Goal: Task Accomplishment & Management: Complete application form

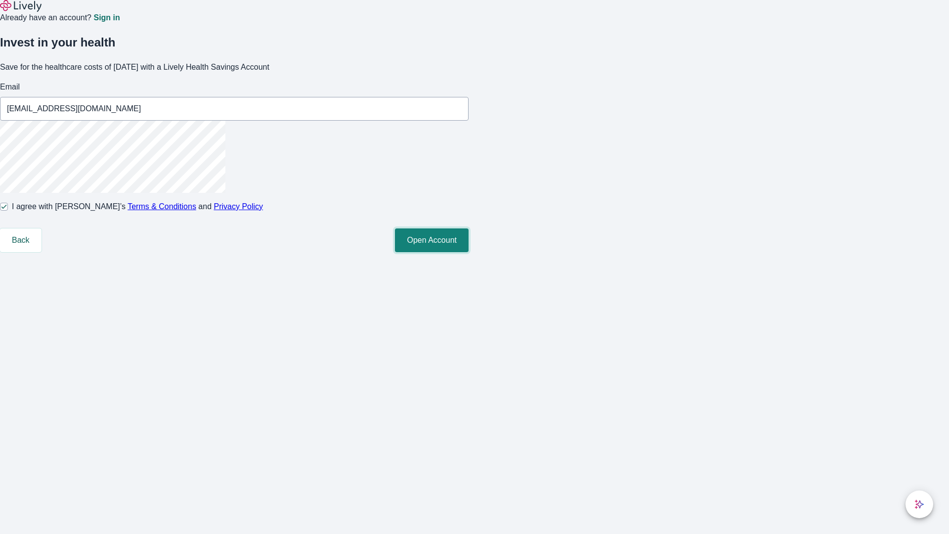
click at [469, 252] on button "Open Account" at bounding box center [432, 240] width 74 height 24
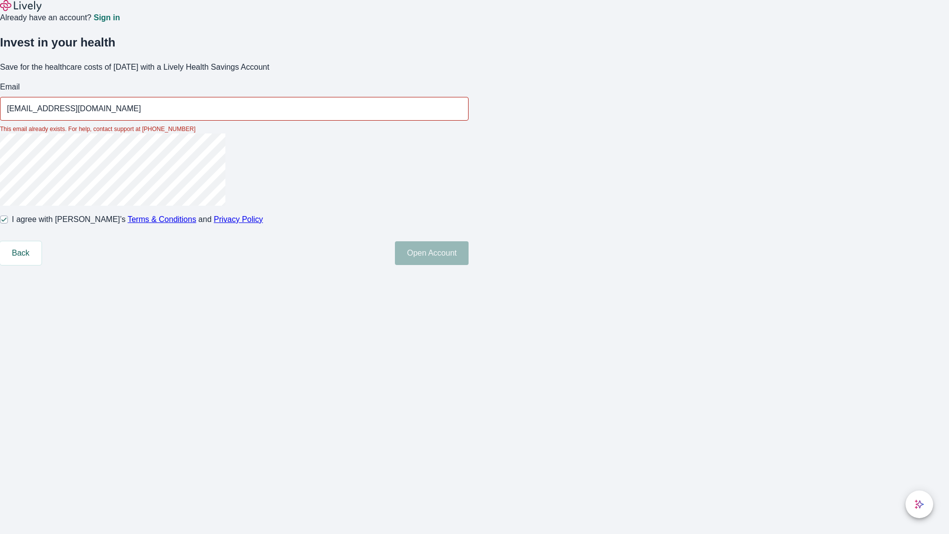
type input "[EMAIL_ADDRESS][DOMAIN_NAME]"
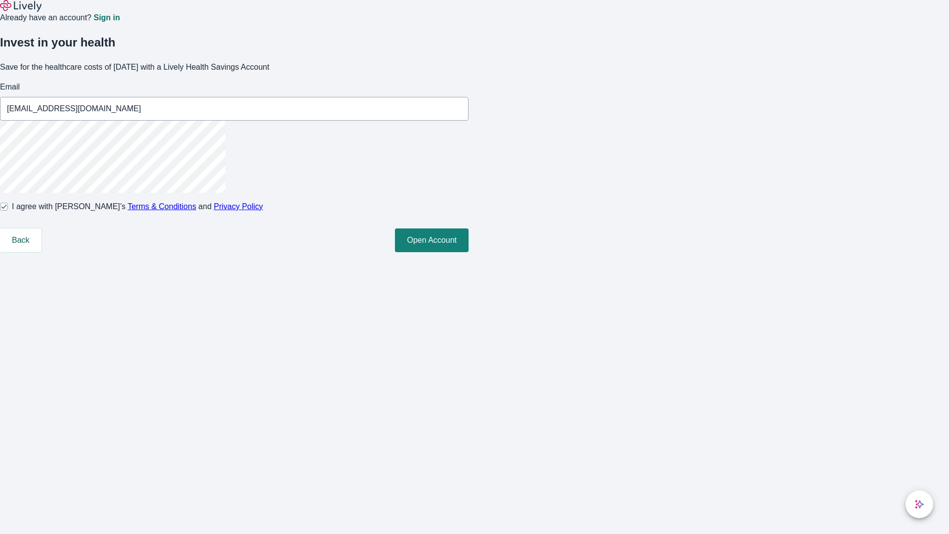
click at [8, 211] on input "I agree with Lively’s Terms & Conditions and Privacy Policy" at bounding box center [4, 207] width 8 height 8
checkbox input "false"
type input "[PERSON_NAME][EMAIL_ADDRESS][DOMAIN_NAME]"
click at [8, 211] on input "I agree with Lively’s Terms & Conditions and Privacy Policy" at bounding box center [4, 207] width 8 height 8
checkbox input "true"
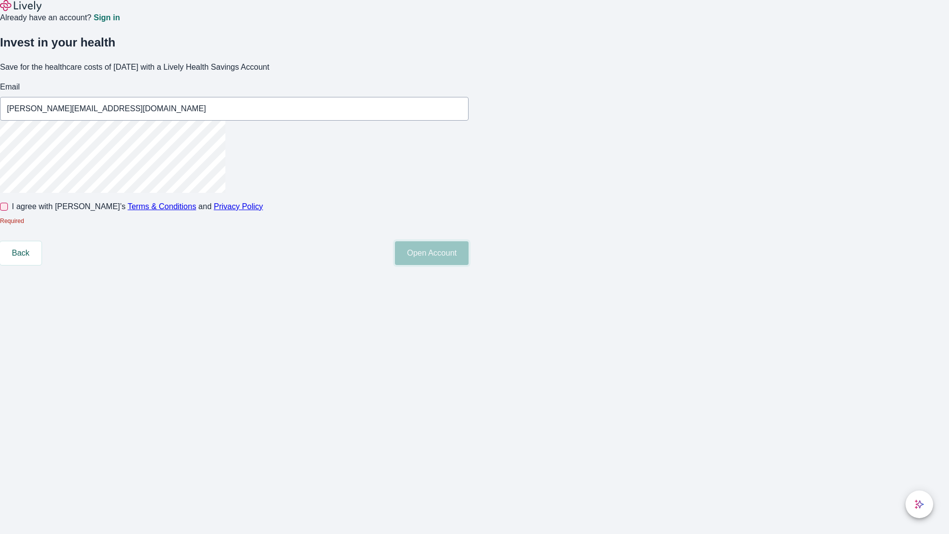
click at [469, 265] on button "Open Account" at bounding box center [432, 253] width 74 height 24
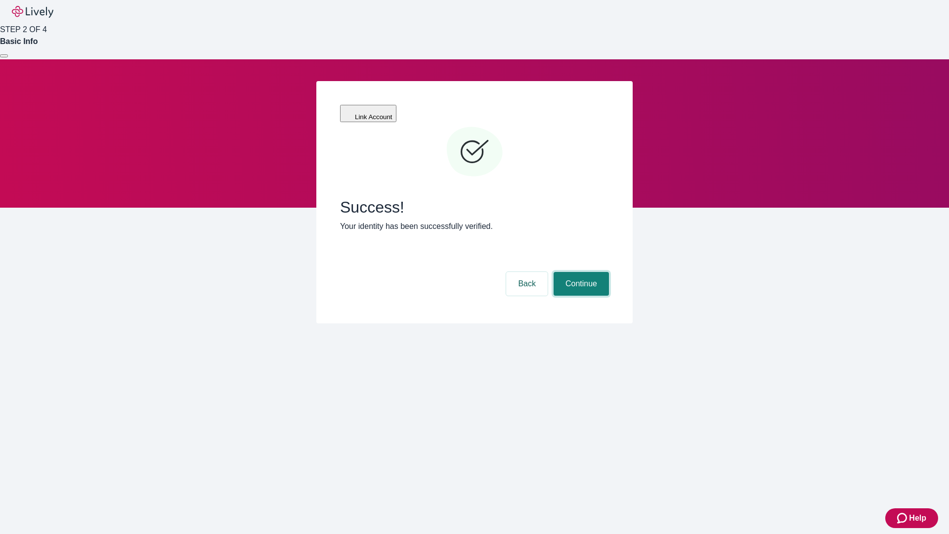
click at [580, 272] on button "Continue" at bounding box center [581, 284] width 55 height 24
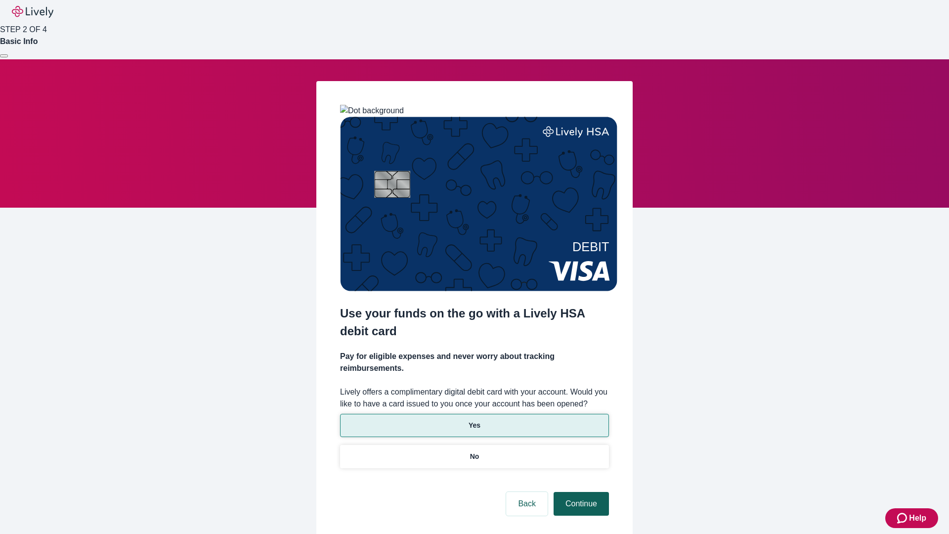
click at [474, 451] on p "No" at bounding box center [474, 456] width 9 height 10
click at [580, 492] on button "Continue" at bounding box center [581, 504] width 55 height 24
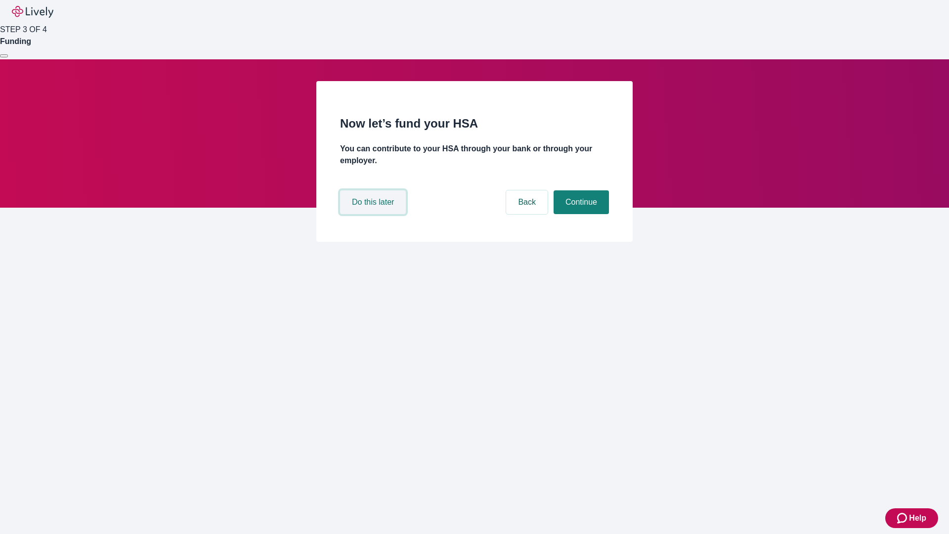
click at [374, 214] on button "Do this later" at bounding box center [373, 202] width 66 height 24
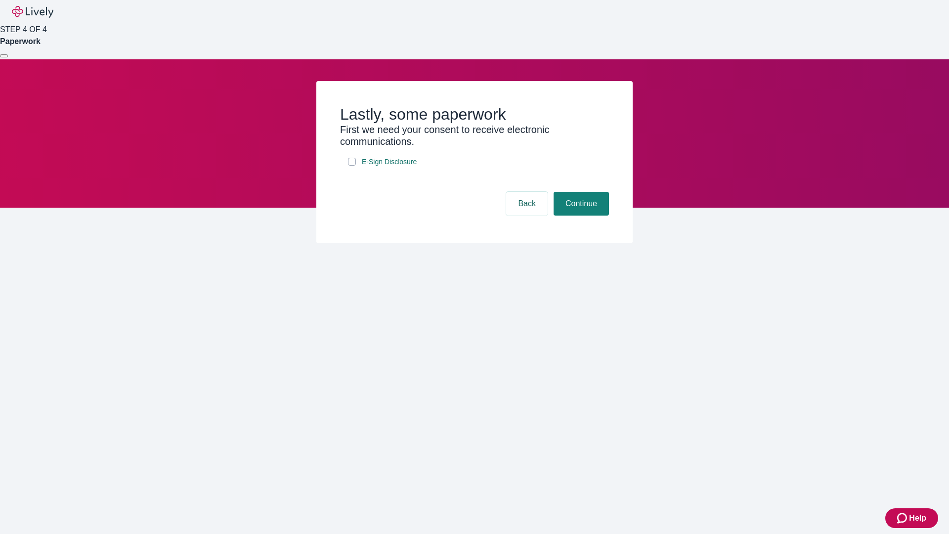
click at [352, 166] on input "E-Sign Disclosure" at bounding box center [352, 162] width 8 height 8
checkbox input "true"
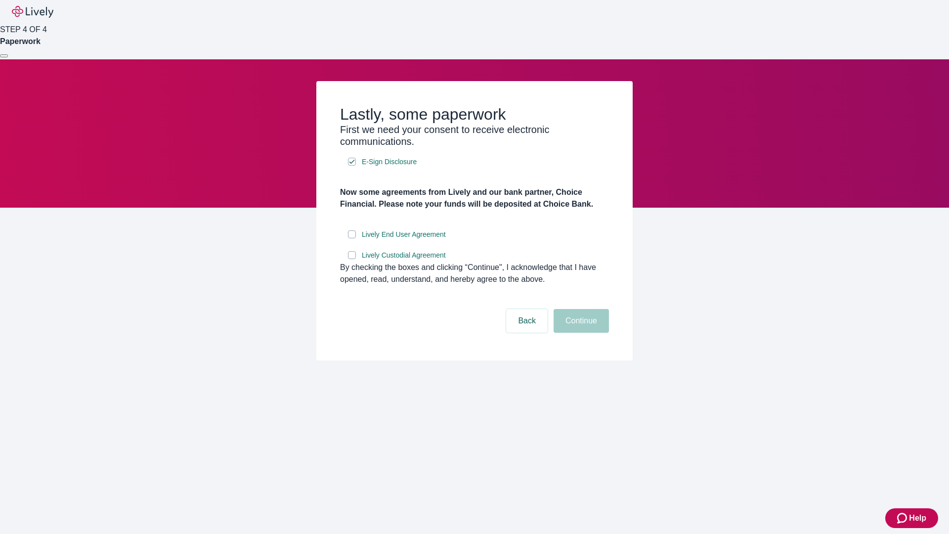
click at [352, 238] on input "Lively End User Agreement" at bounding box center [352, 234] width 8 height 8
checkbox input "true"
click at [352, 259] on input "Lively Custodial Agreement" at bounding box center [352, 255] width 8 height 8
checkbox input "true"
click at [580, 333] on button "Continue" at bounding box center [581, 321] width 55 height 24
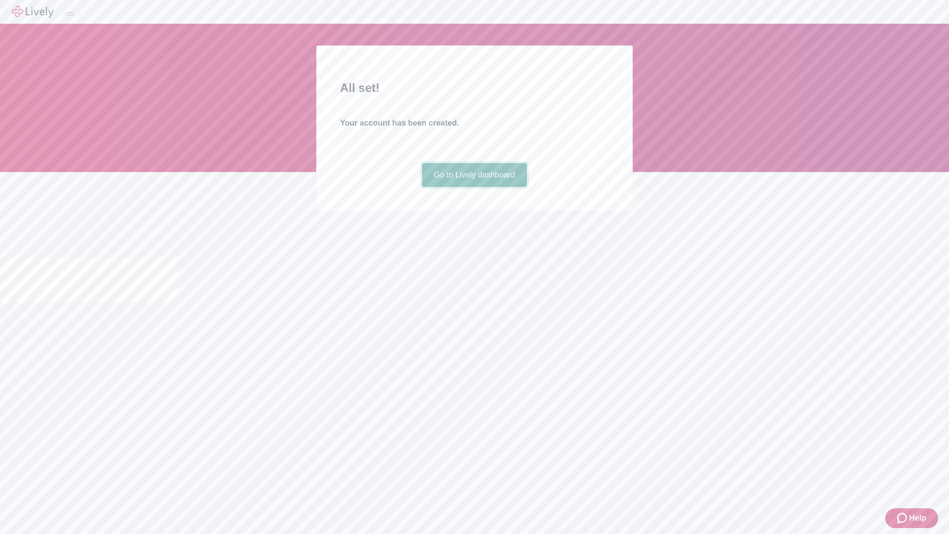
click at [474, 187] on link "Go to Lively dashboard" at bounding box center [474, 175] width 105 height 24
